Goal: Task Accomplishment & Management: Manage account settings

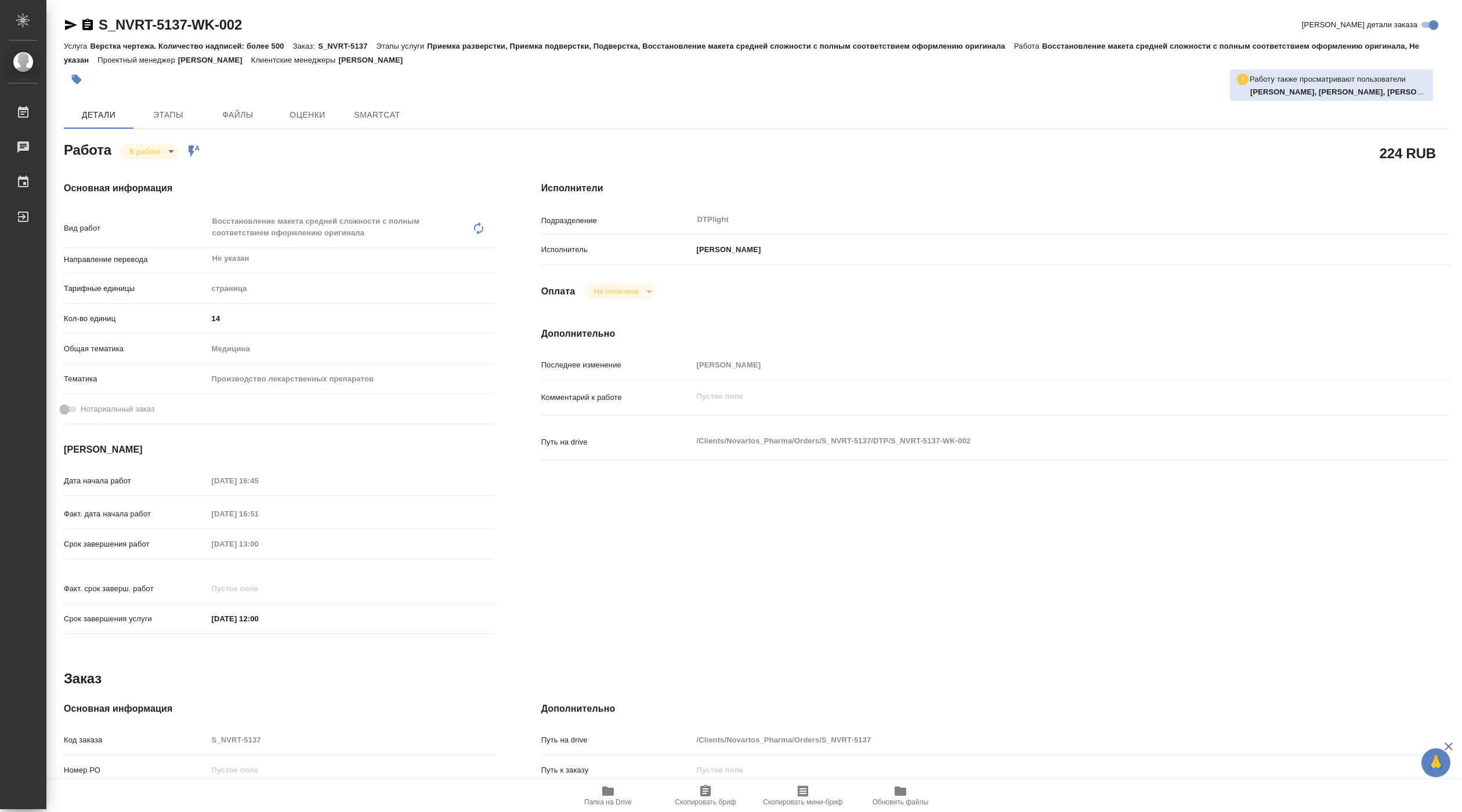
type textarea "x"
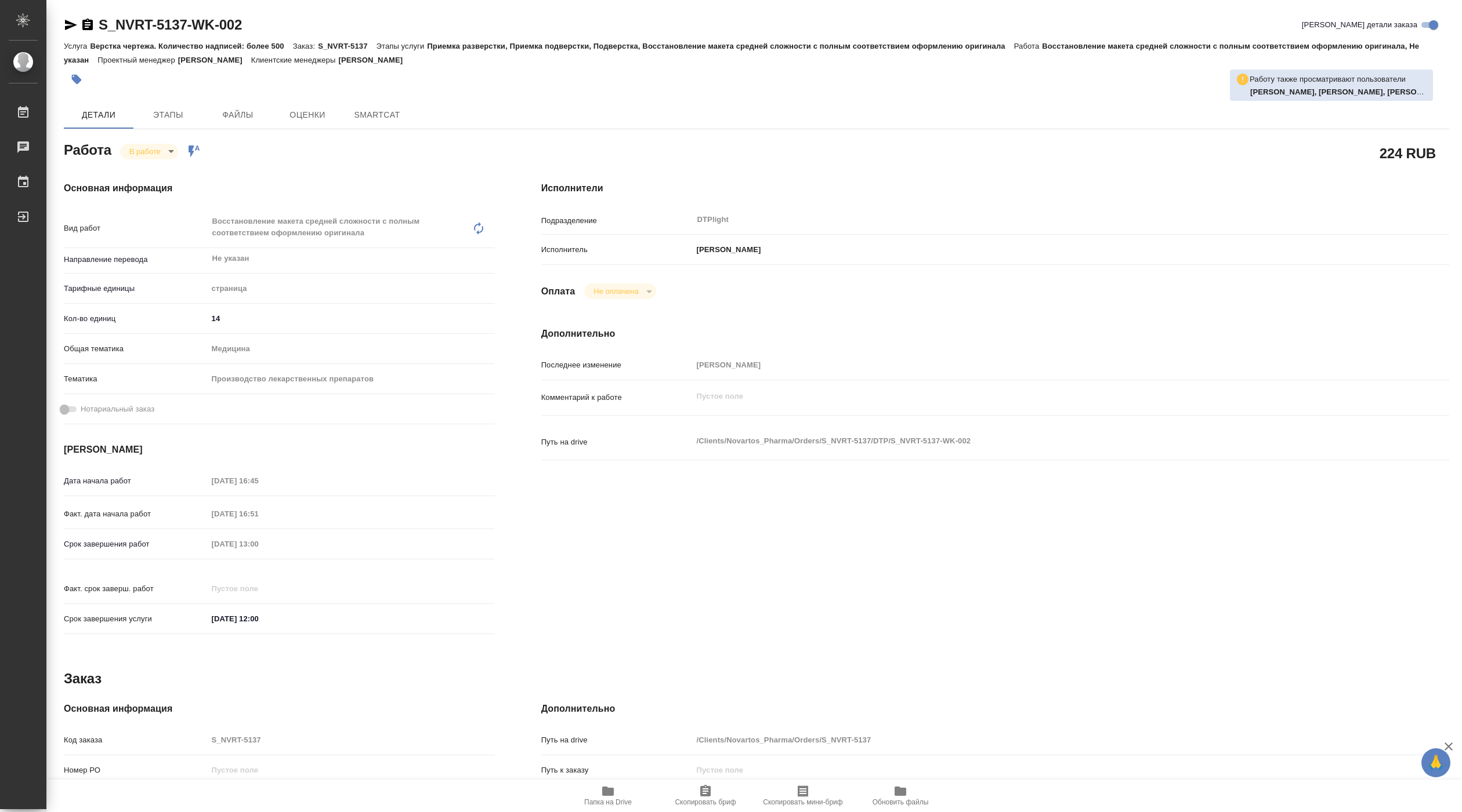
type textarea "x"
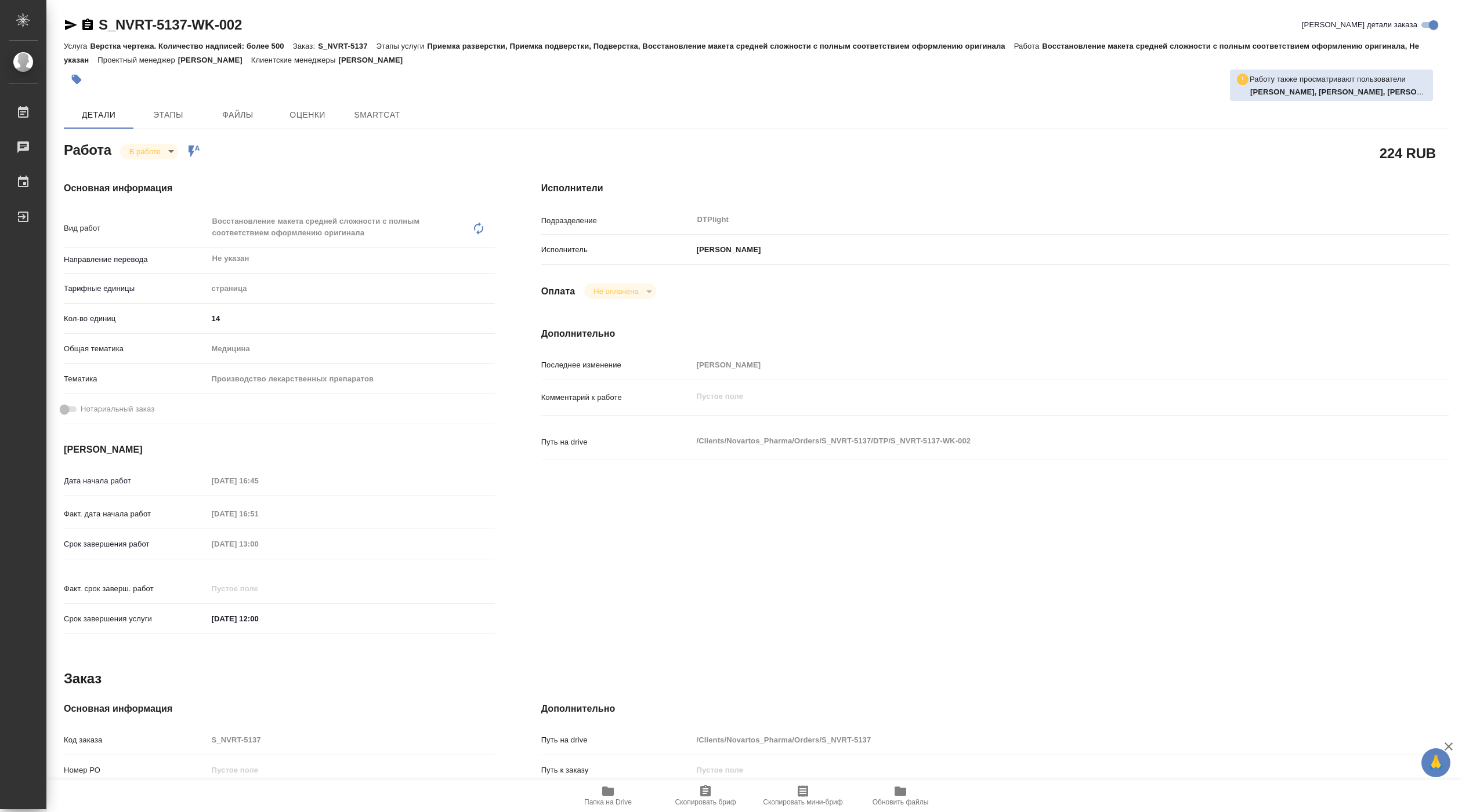
type textarea "x"
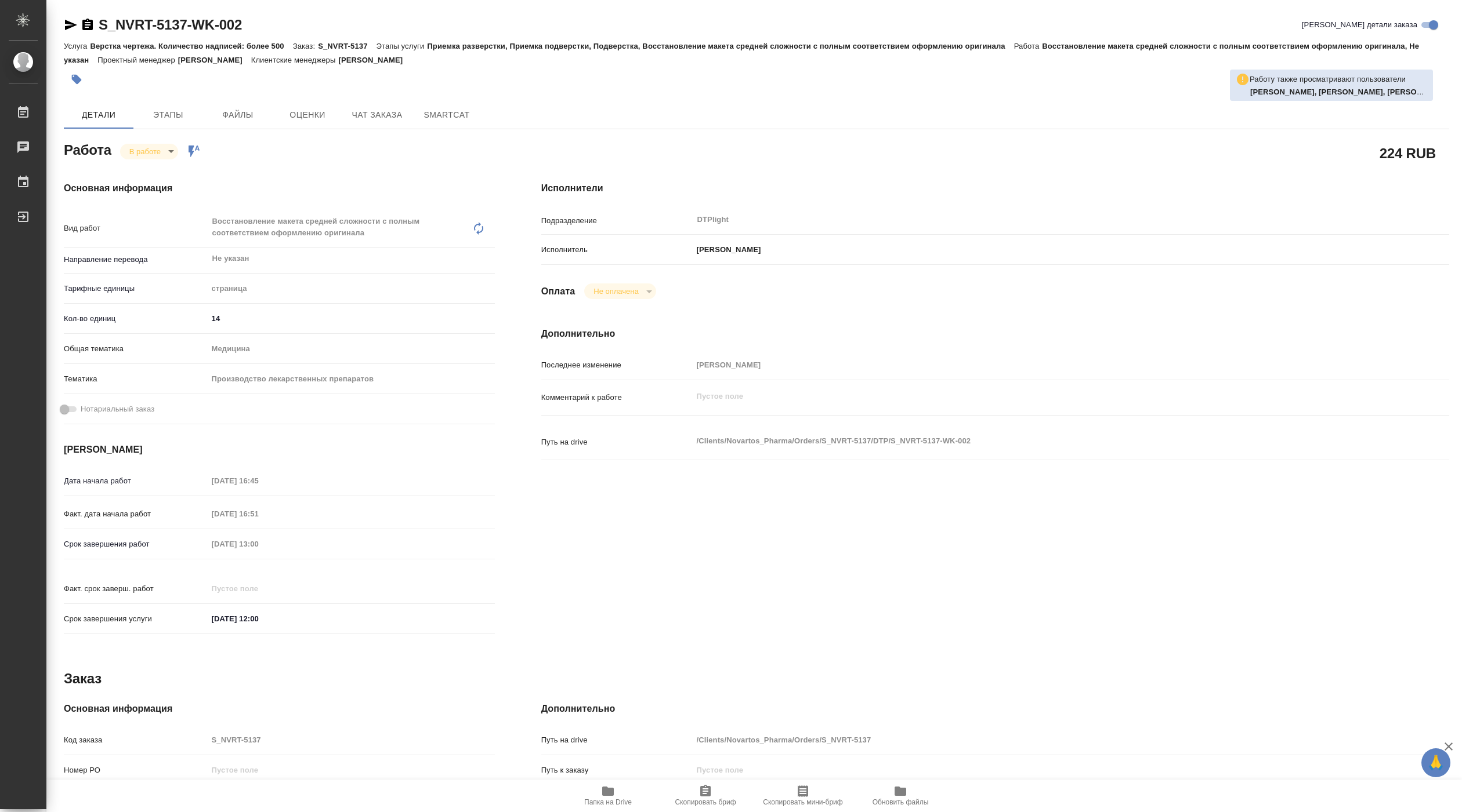
type textarea "x"
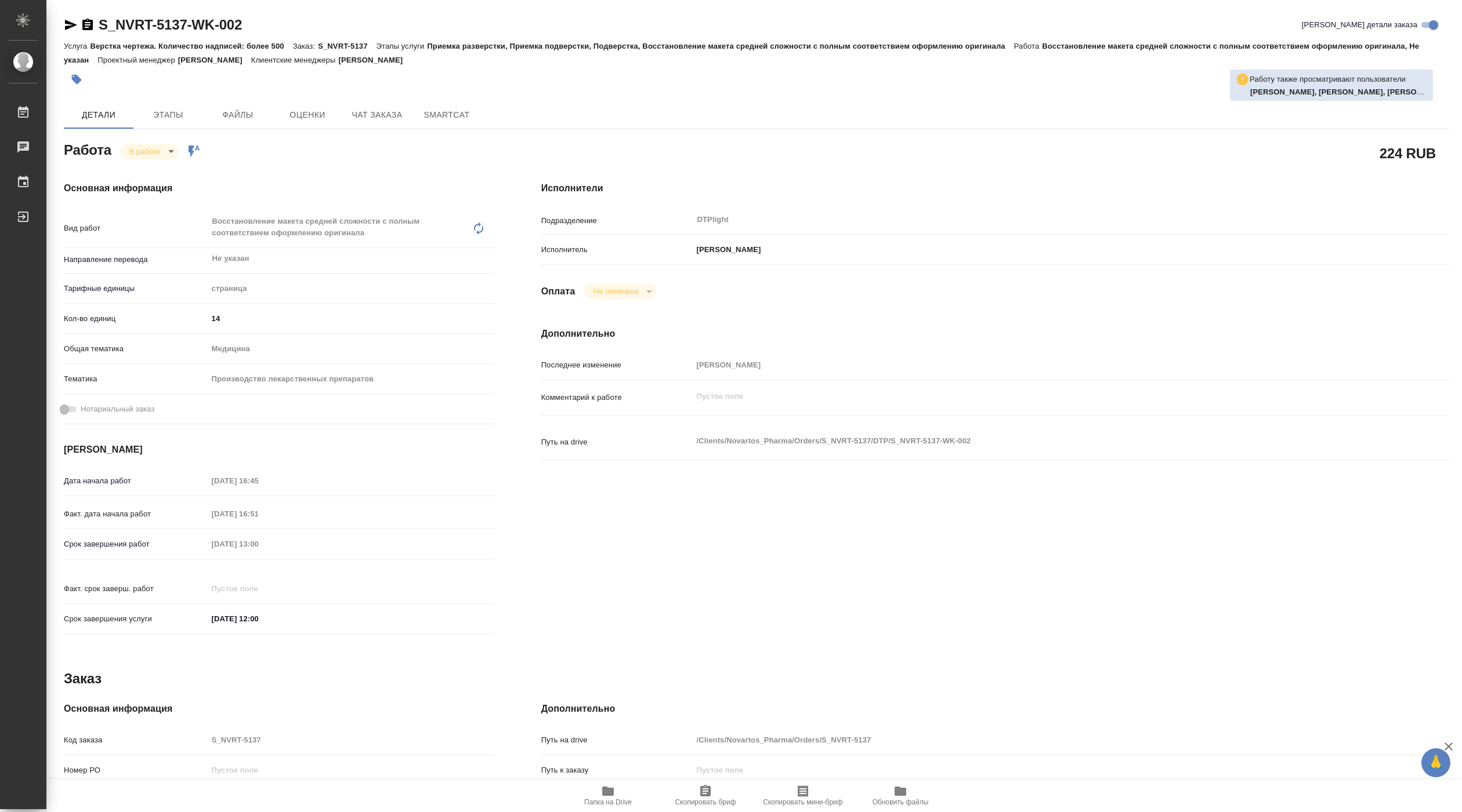
type textarea "x"
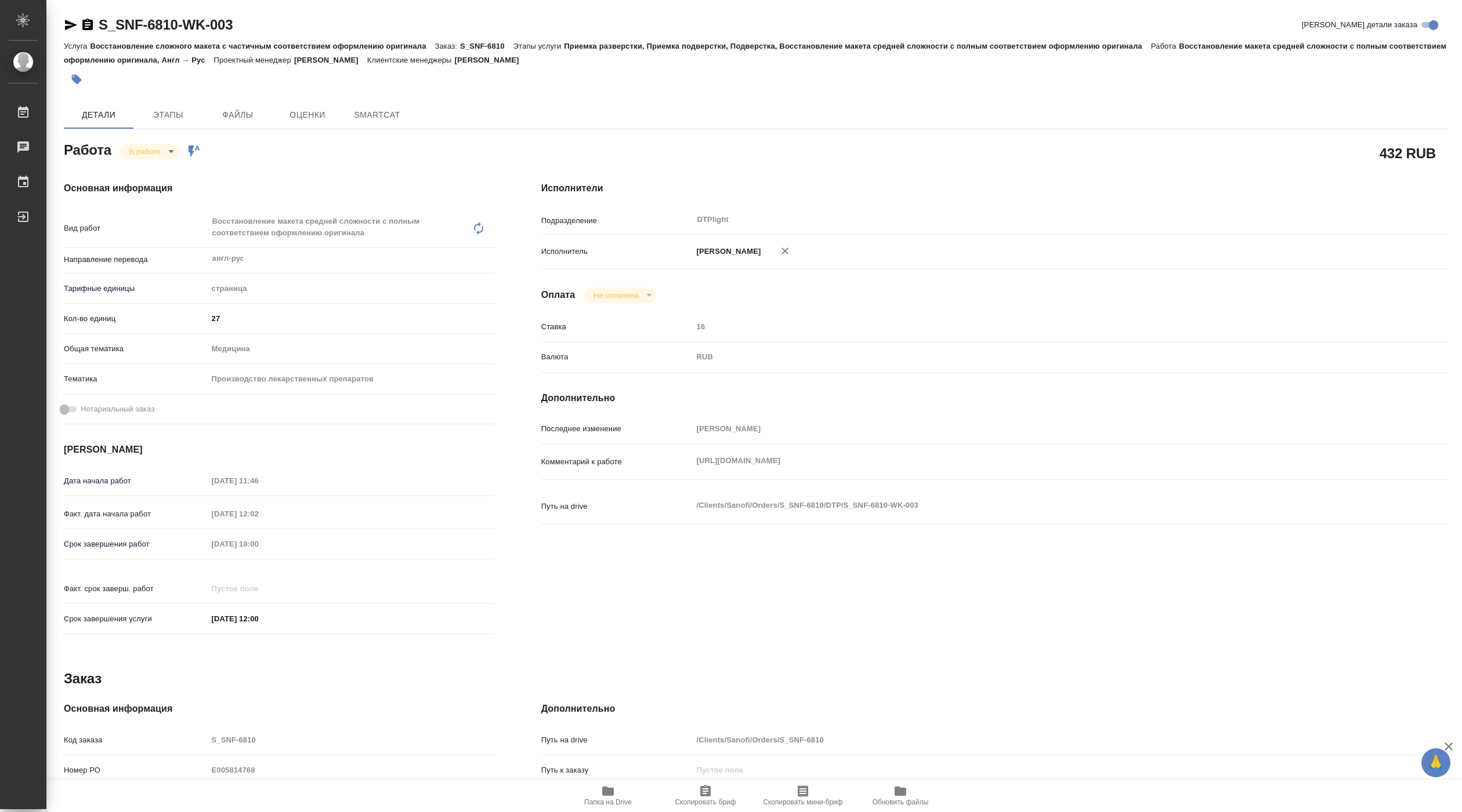
type textarea "x"
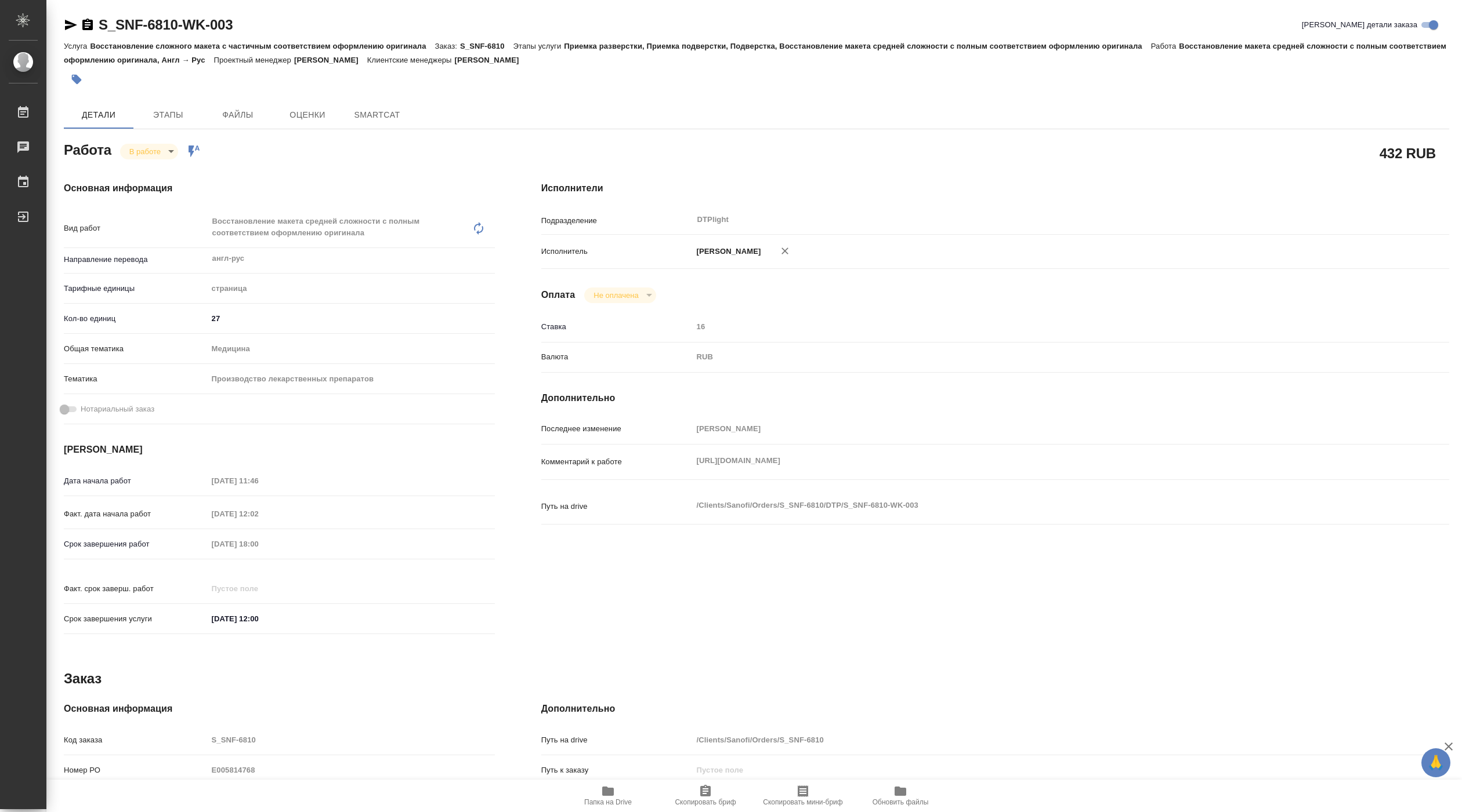
type textarea "x"
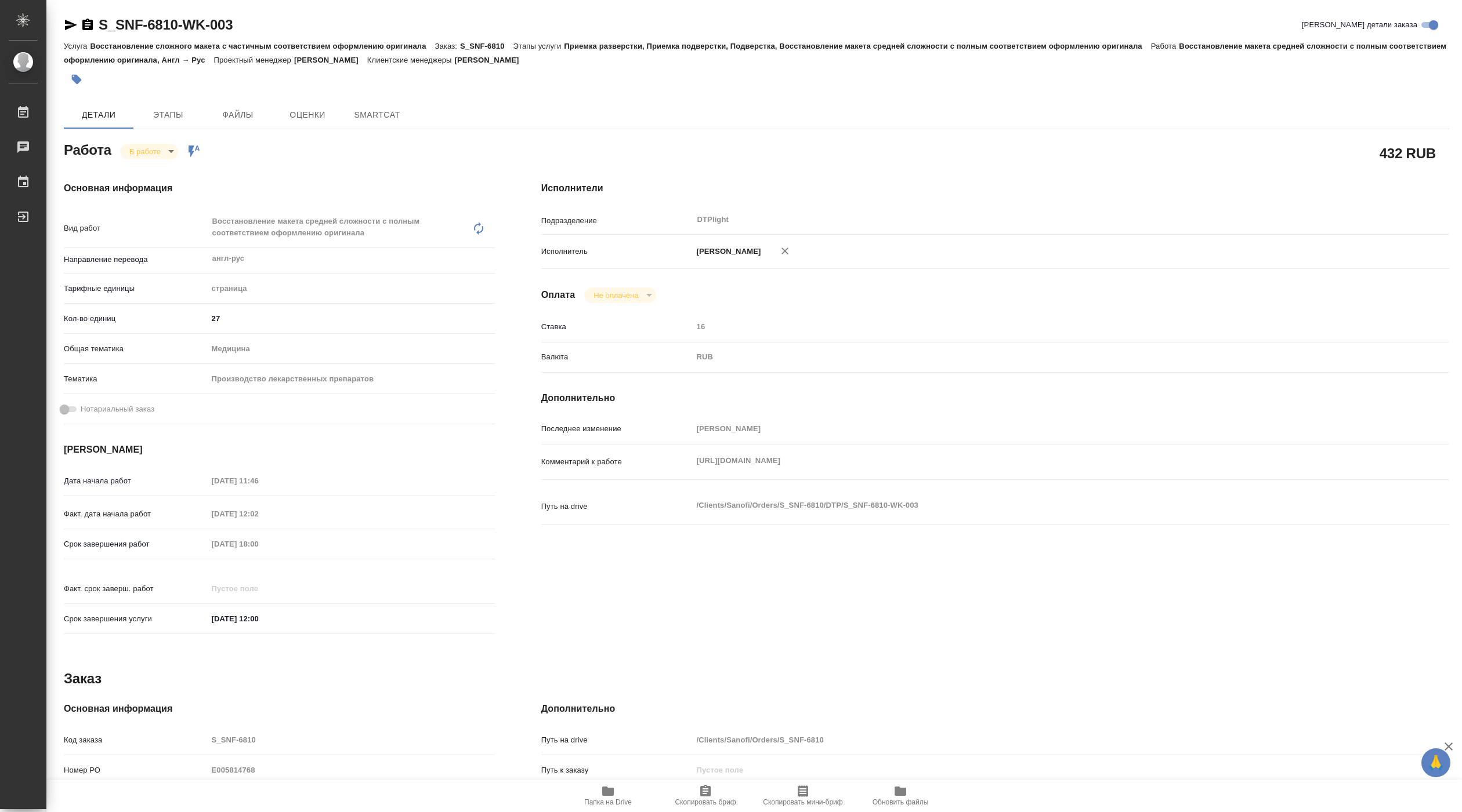
type textarea "x"
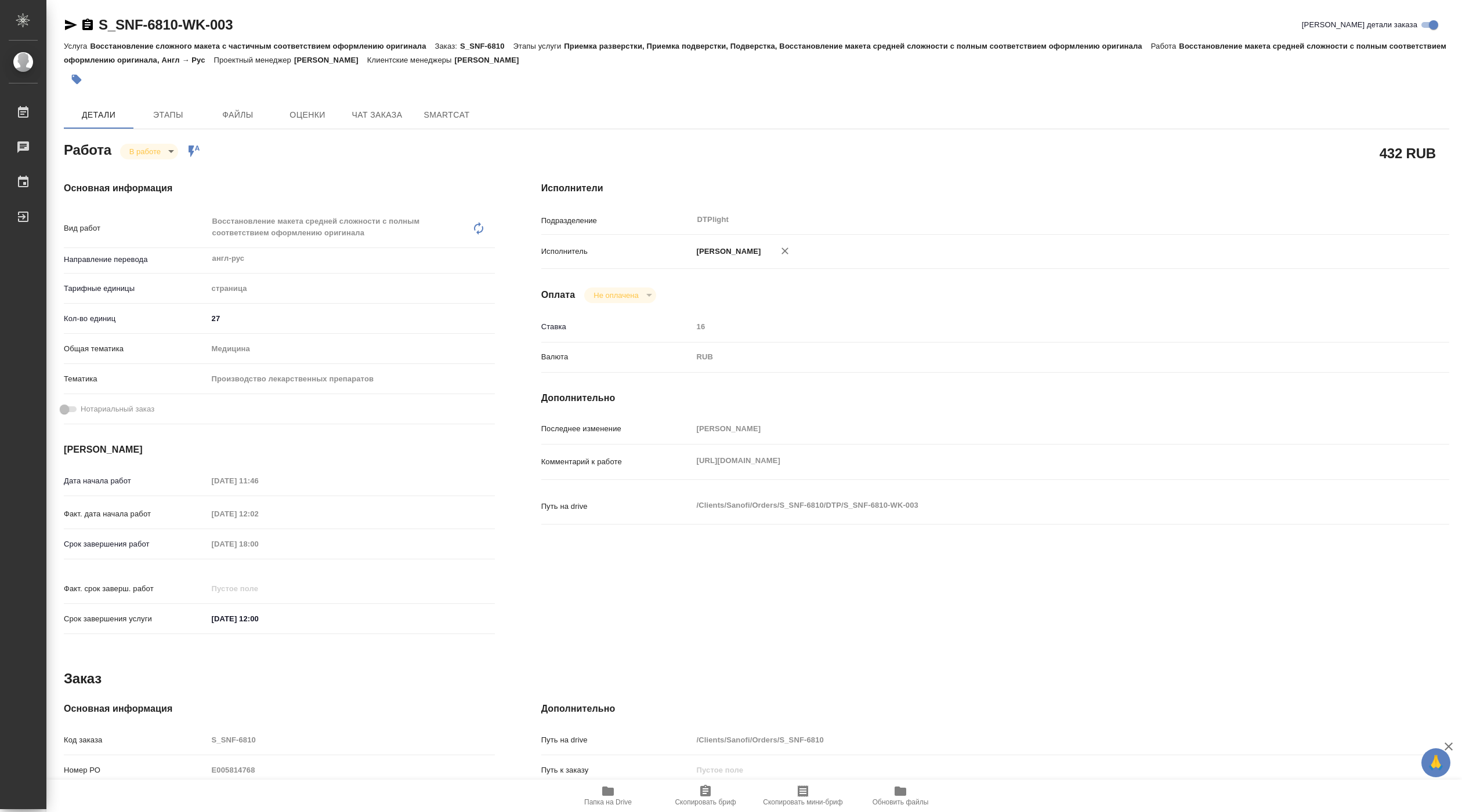
type textarea "x"
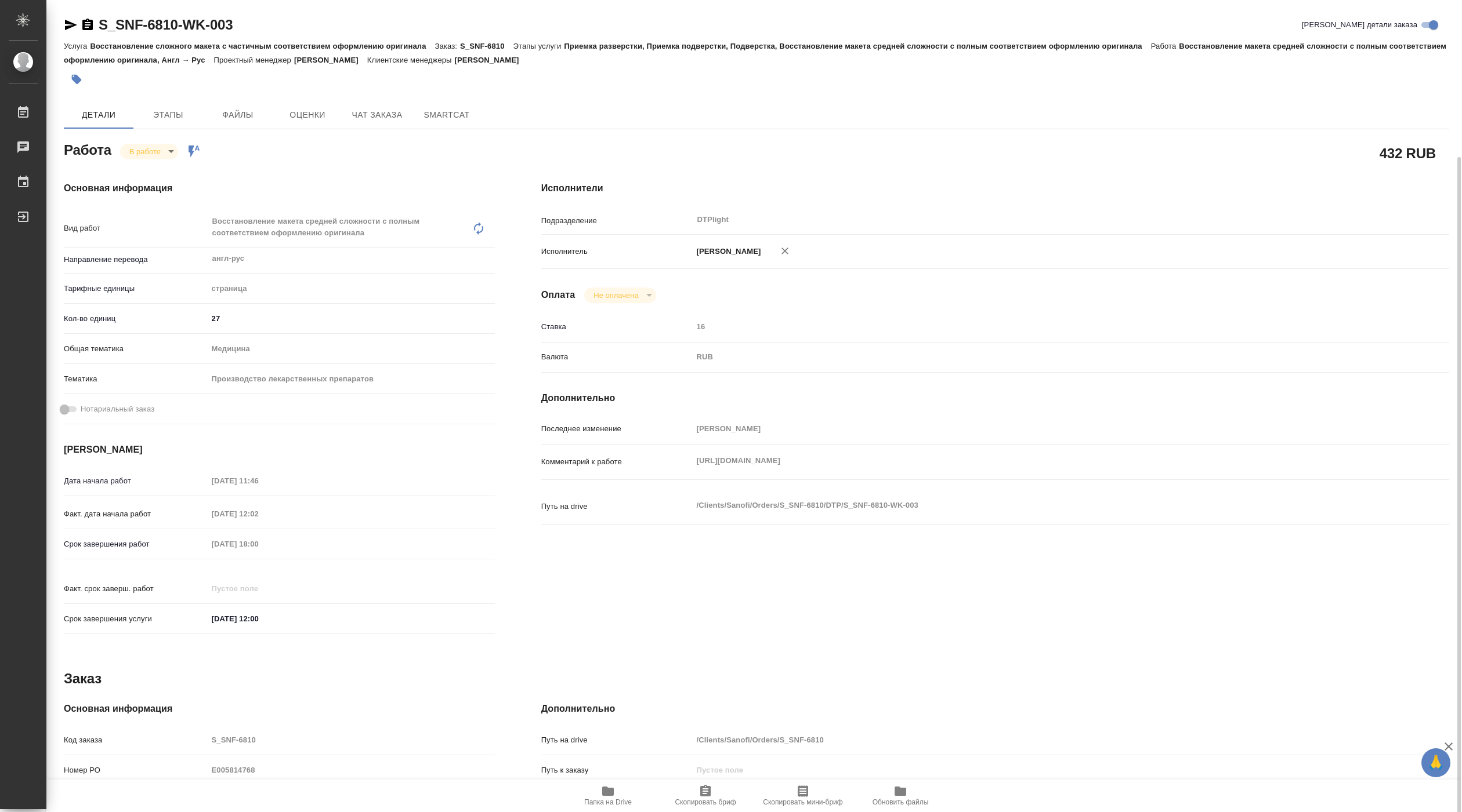
scroll to position [87, 0]
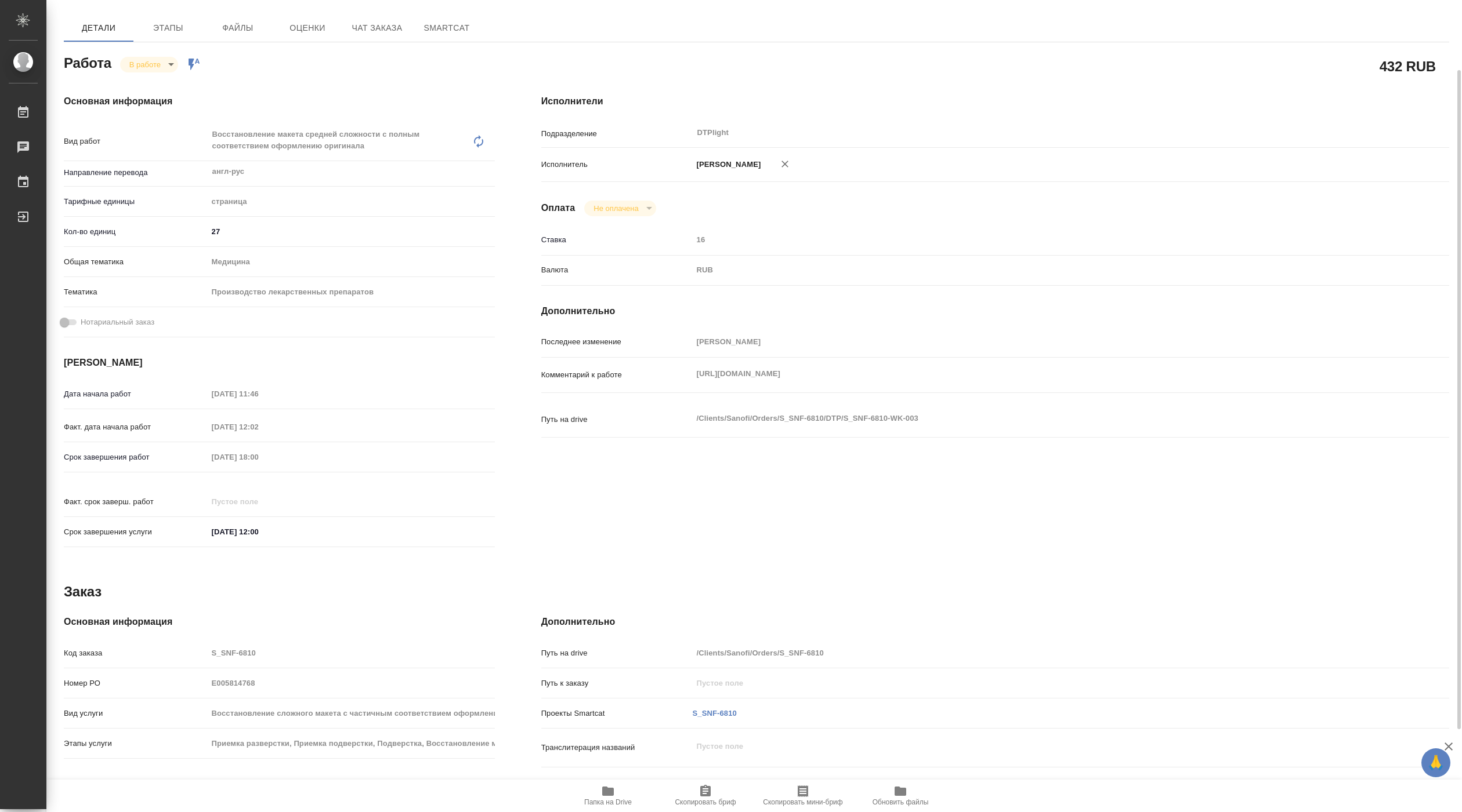
type textarea "x"
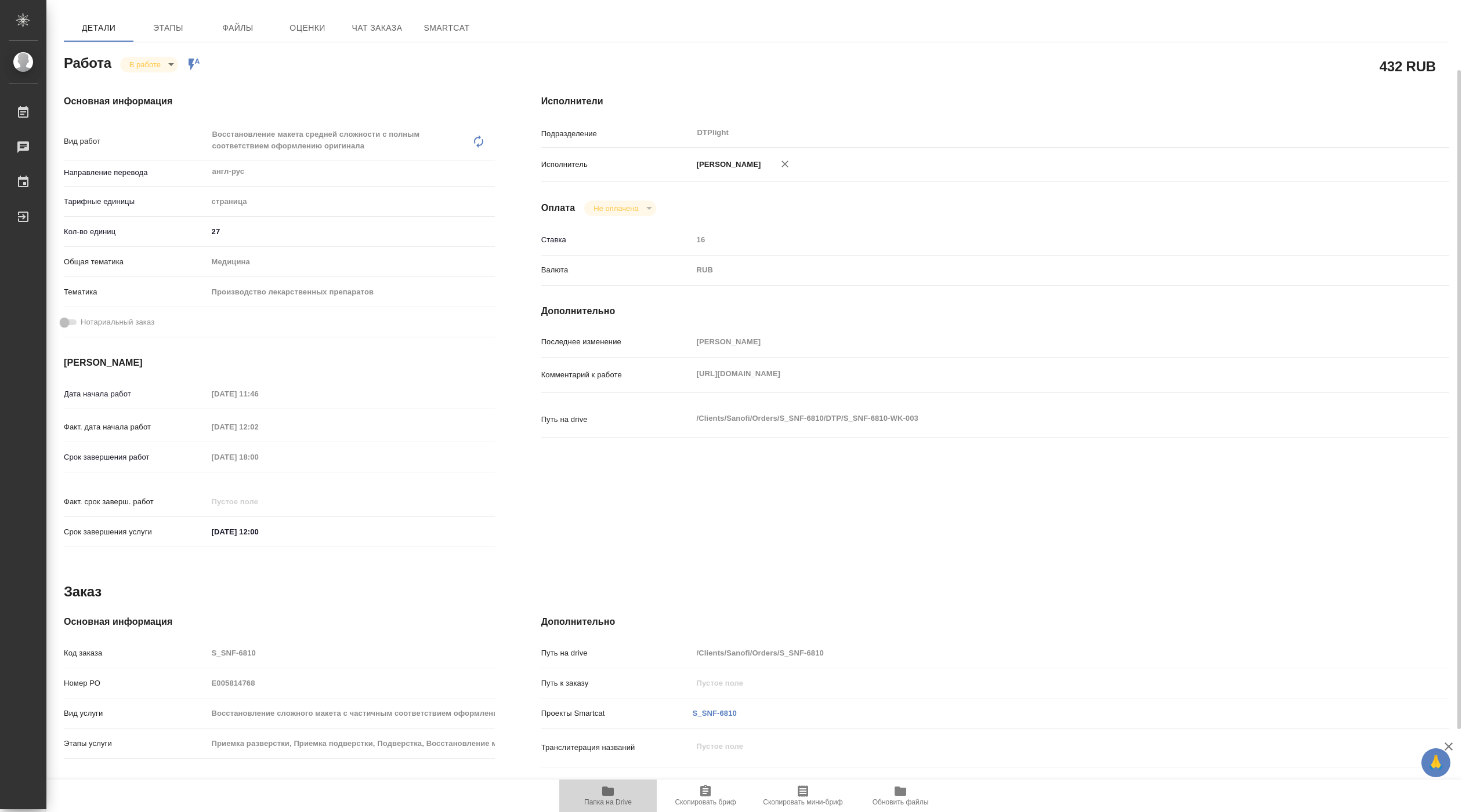
click at [606, 788] on icon "button" at bounding box center [608, 791] width 12 height 9
click at [611, 801] on span "Папка на Drive" at bounding box center [608, 802] width 47 height 8
click at [162, 65] on body "🙏 .cls-1 fill:#fff; AWATERA Pankina Anna Работы 3 Чаты График Выйти S_SNF-6810-…" at bounding box center [731, 406] width 1462 height 812
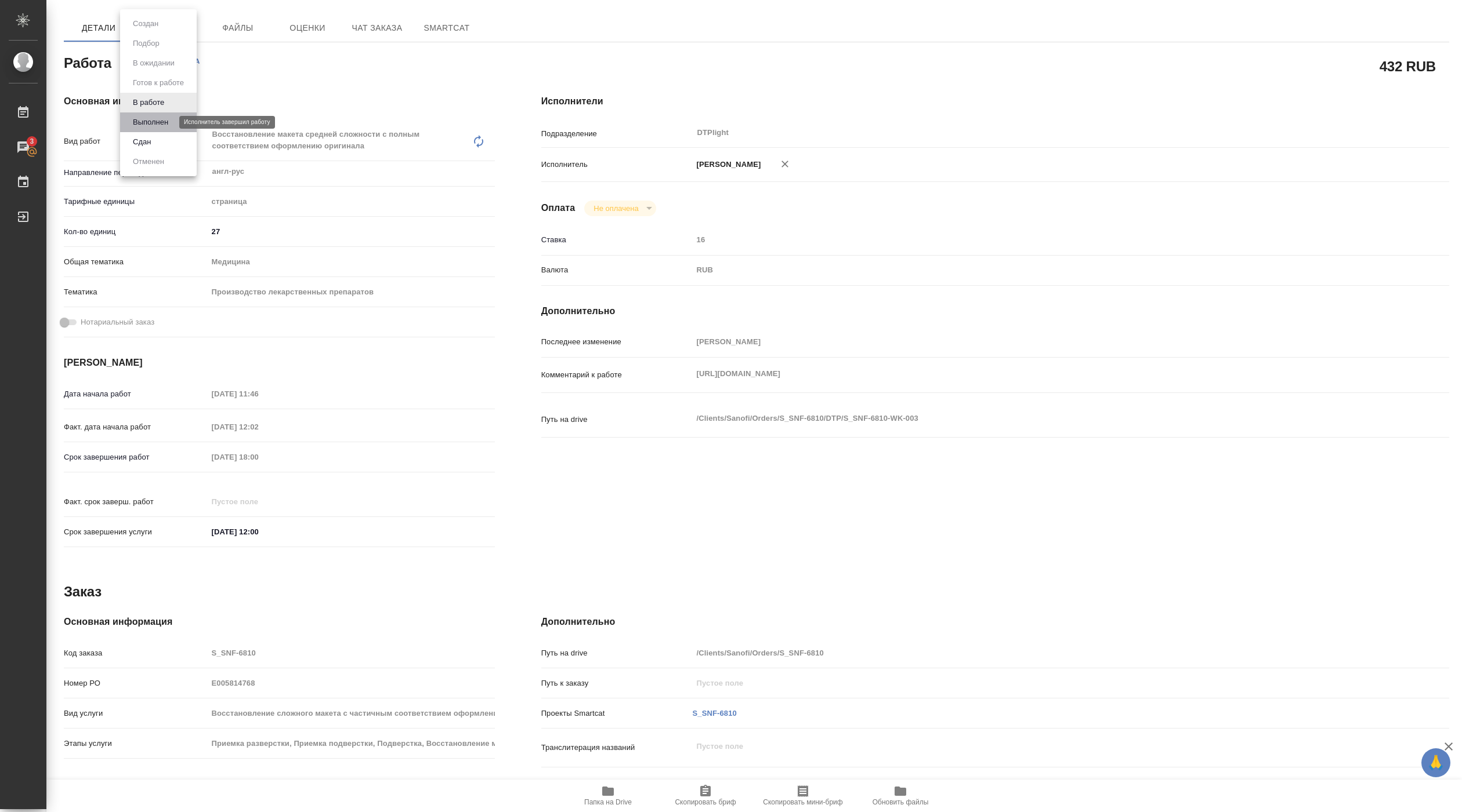
click at [159, 117] on button "Выполнен" at bounding box center [151, 122] width 42 height 12
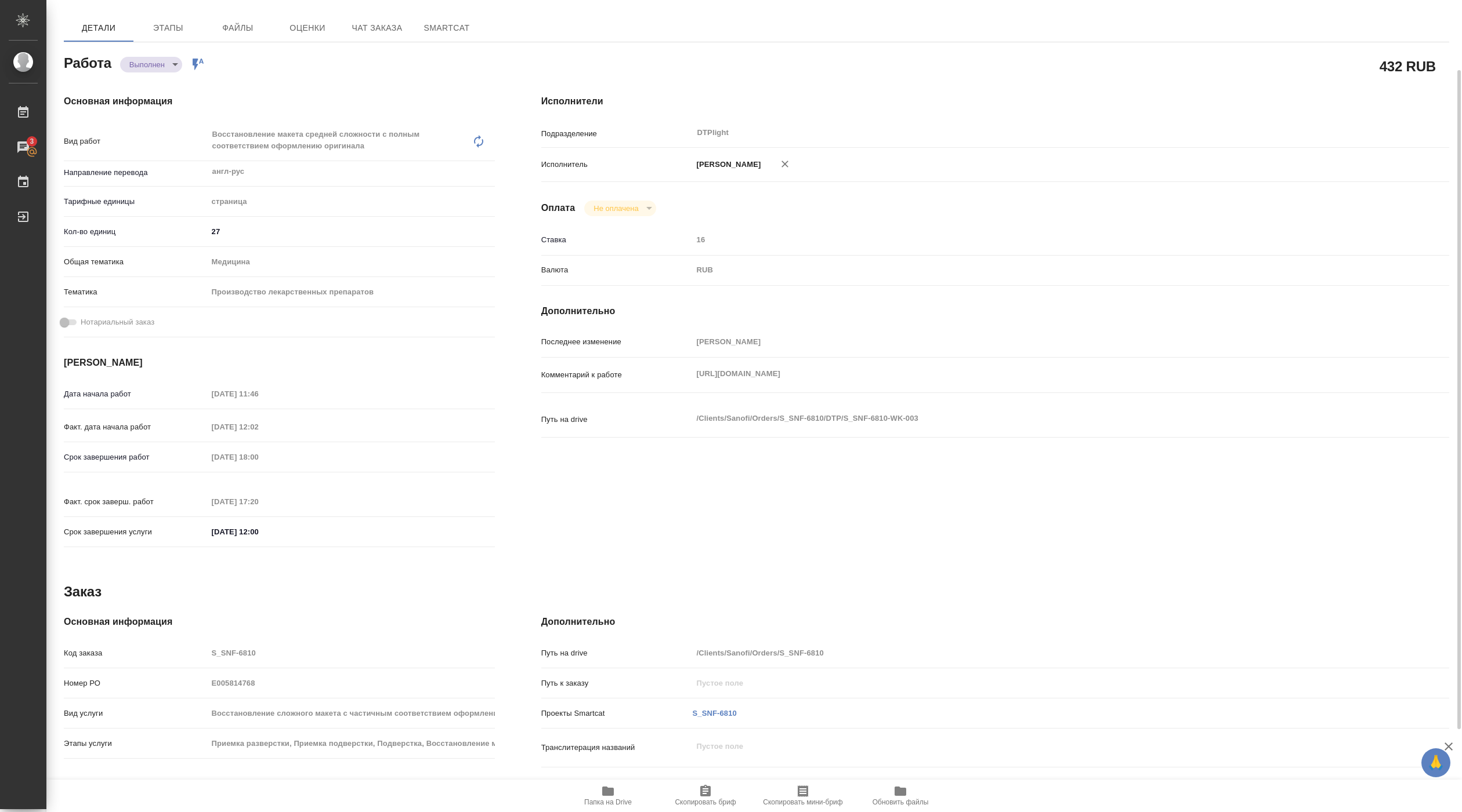
type textarea "x"
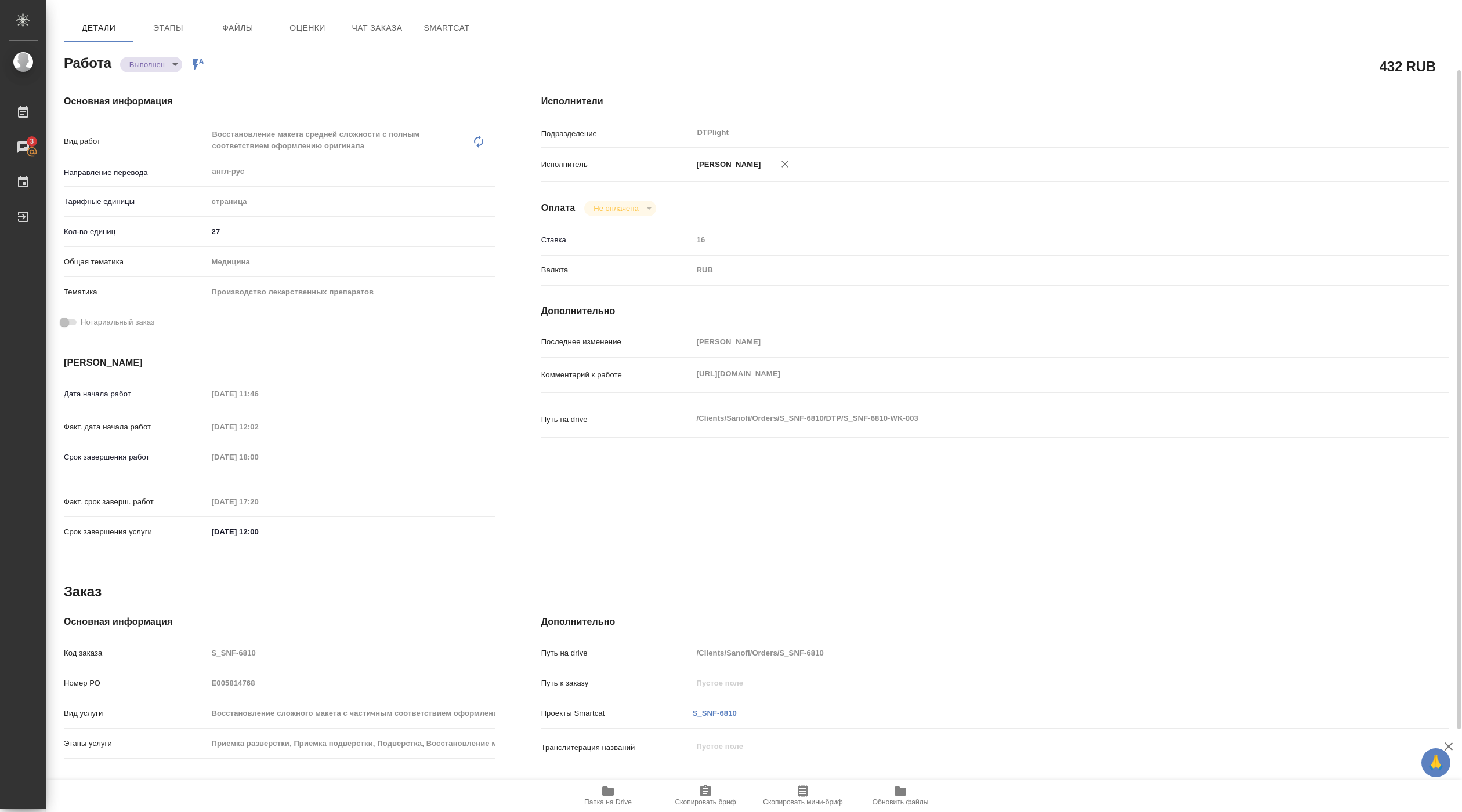
type textarea "x"
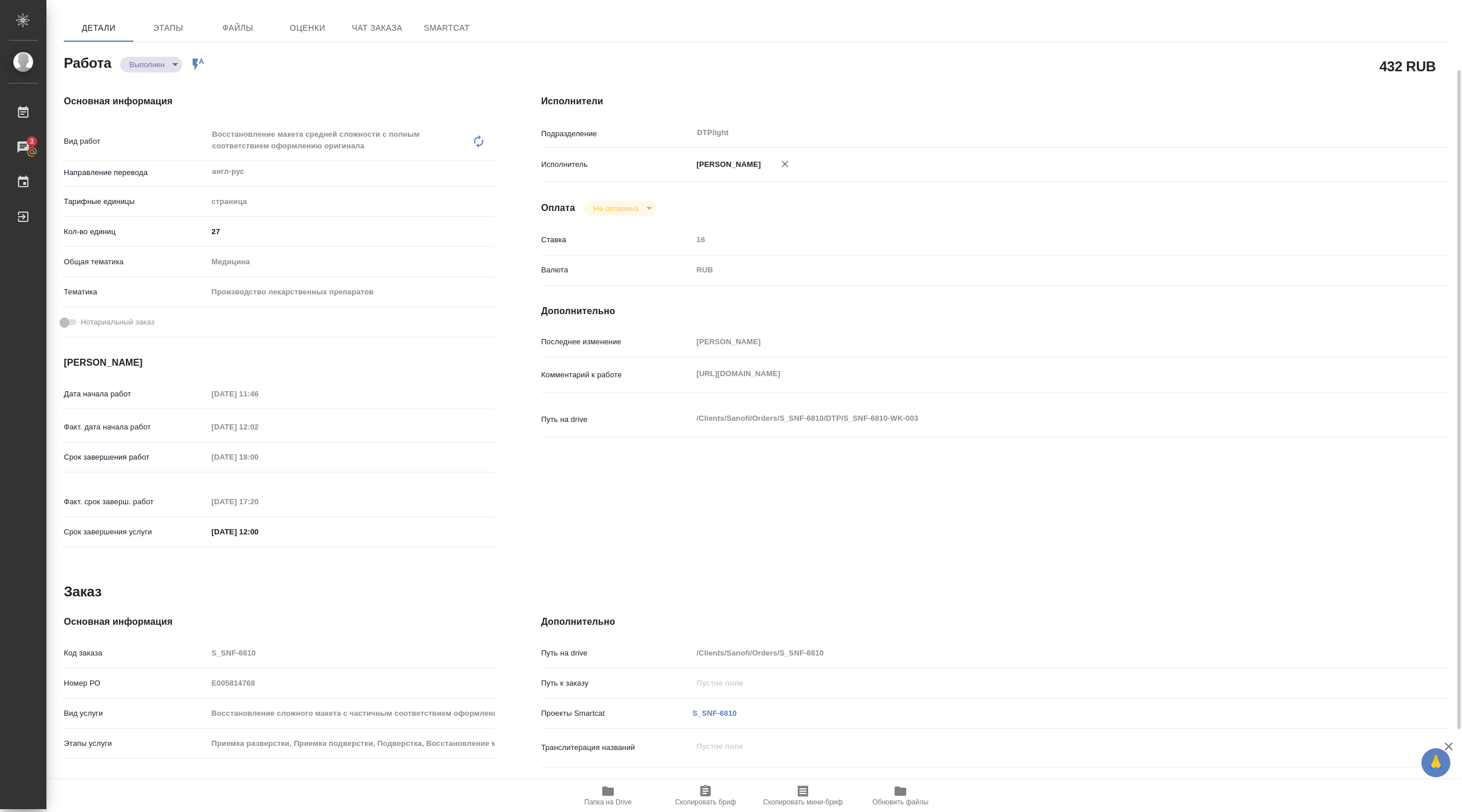
type textarea "x"
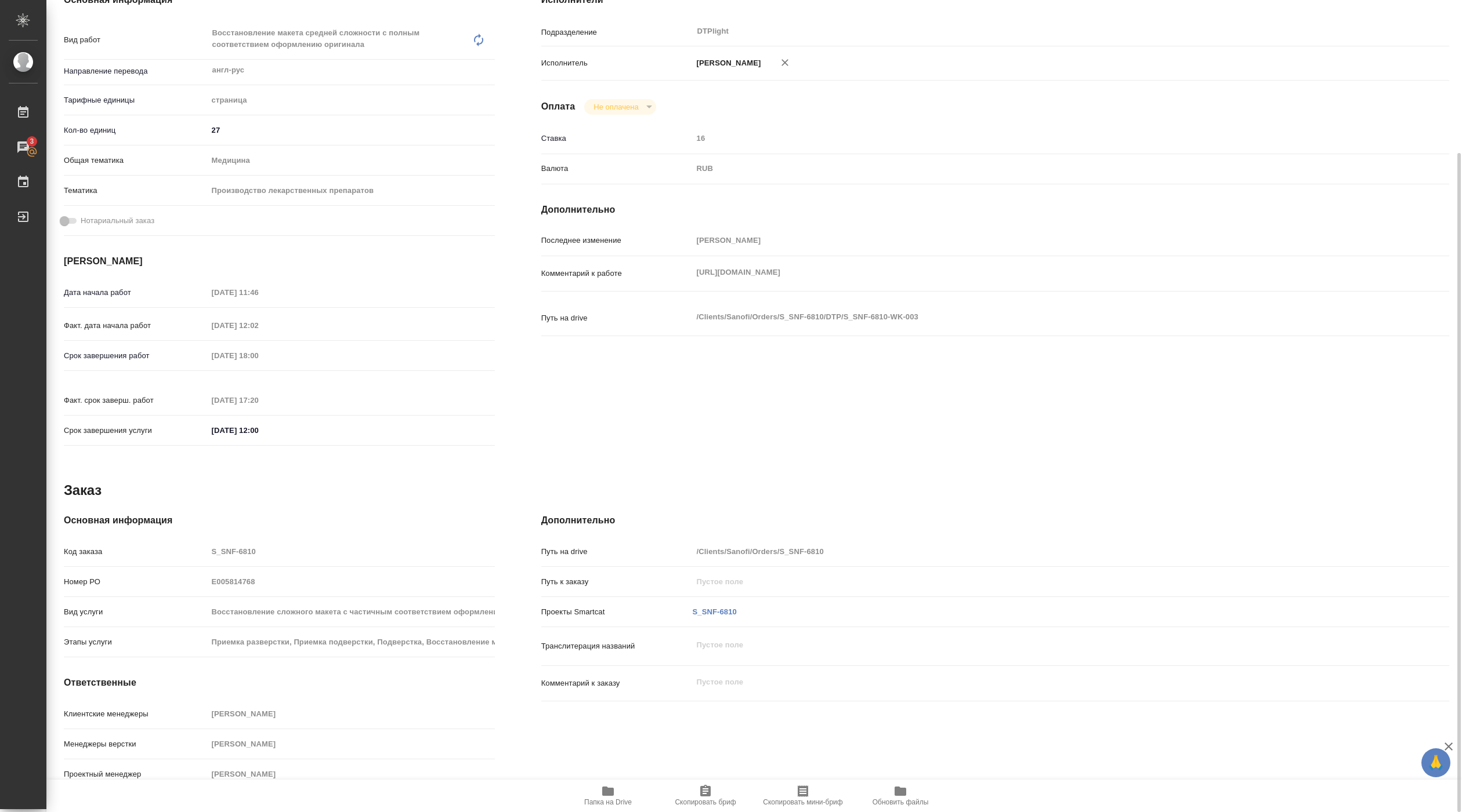
scroll to position [0, 0]
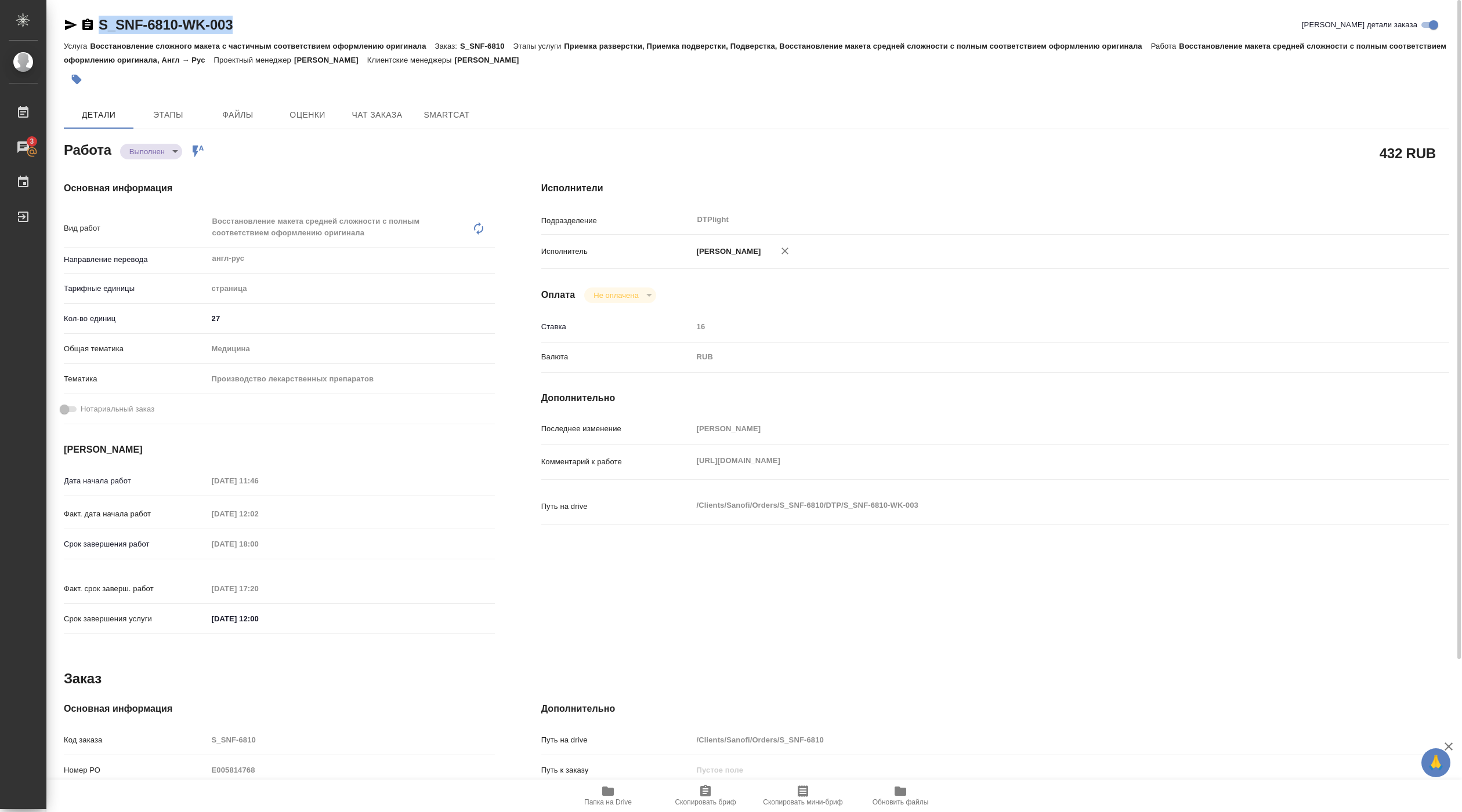
drag, startPoint x: 100, startPoint y: 34, endPoint x: 242, endPoint y: 30, distance: 142.1
click at [242, 30] on div "S_SNF-6810-WK-003 Кратко детали заказа" at bounding box center [756, 24] width 1385 height 18
copy link "S_SNF-6810-WK-003"
